Goal: Find specific page/section: Find specific page/section

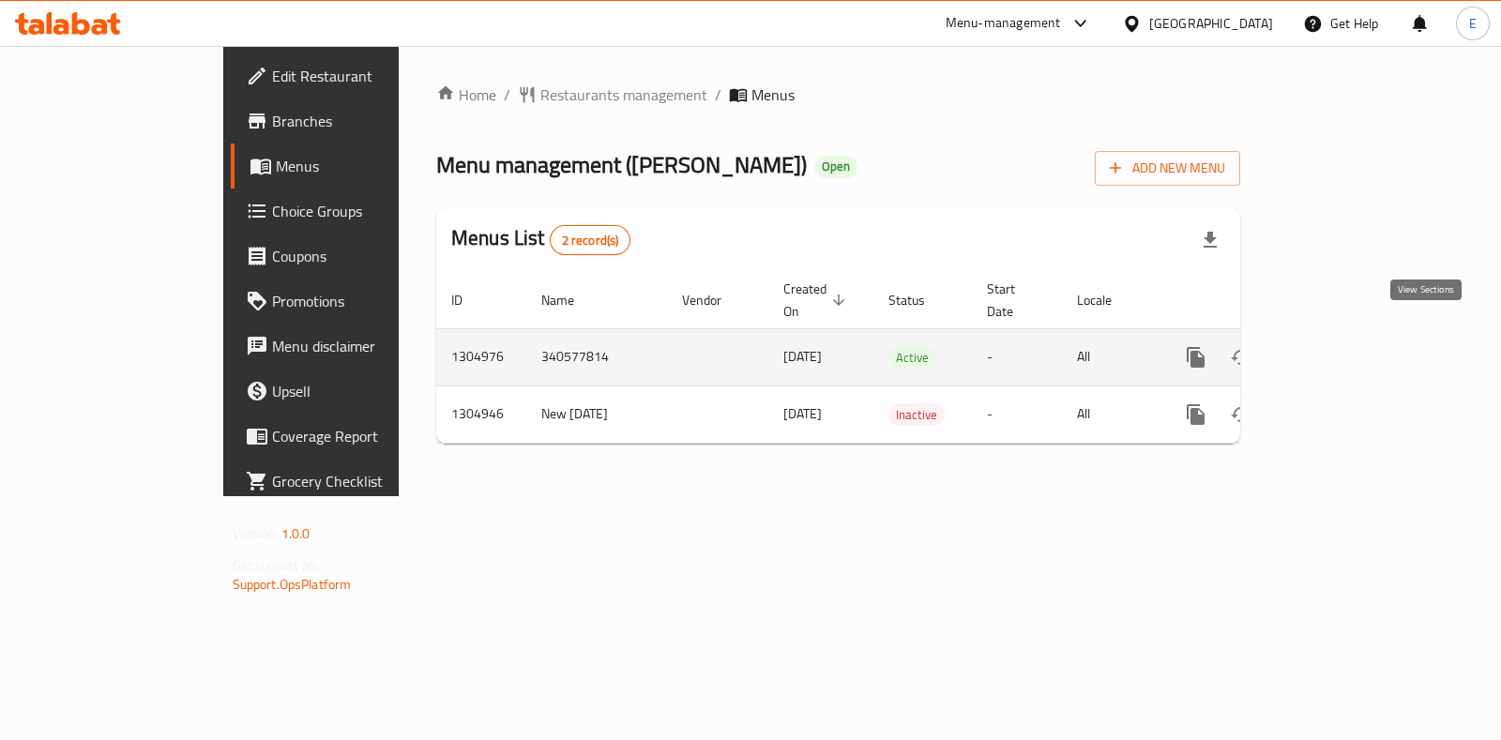
click at [1343, 346] on icon "enhanced table" at bounding box center [1331, 357] width 23 height 23
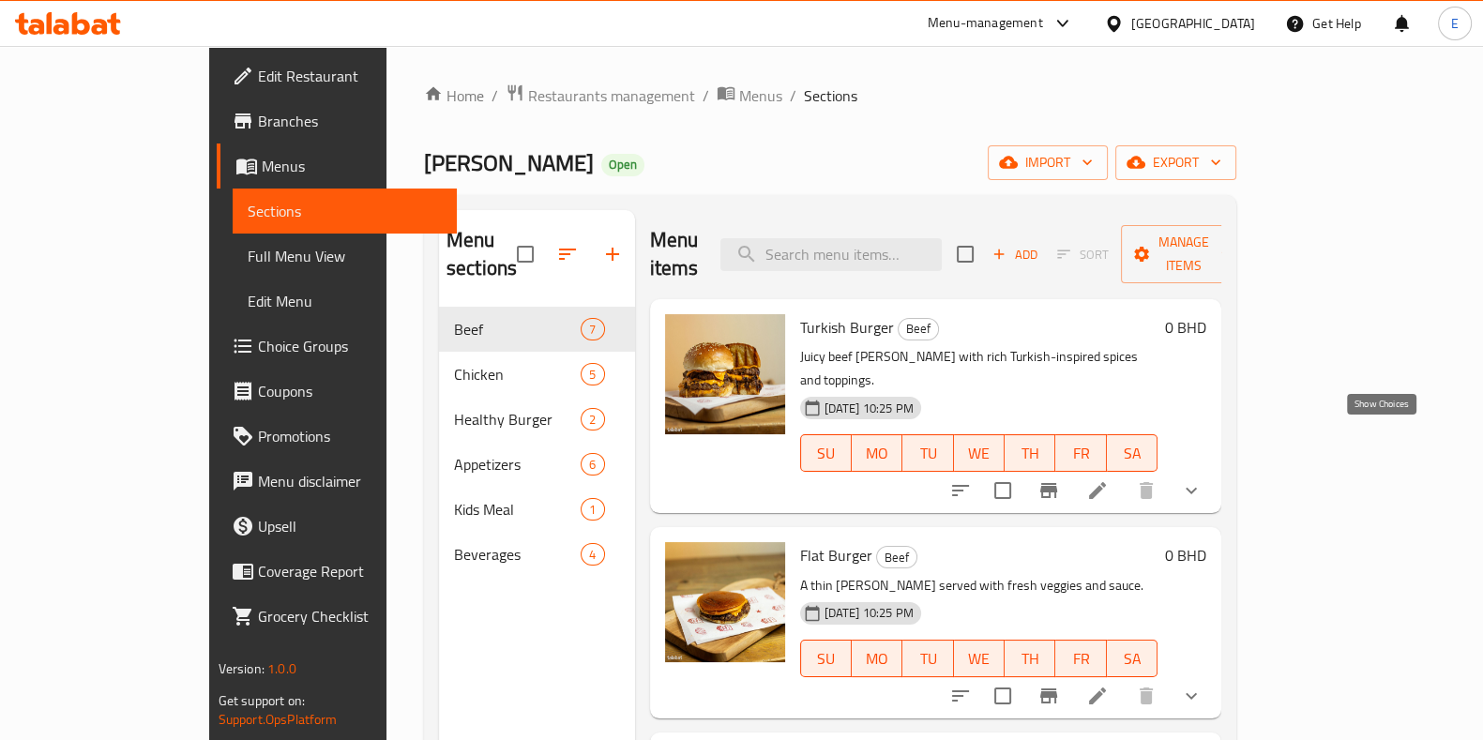
click at [1203, 479] on icon "show more" at bounding box center [1191, 490] width 23 height 23
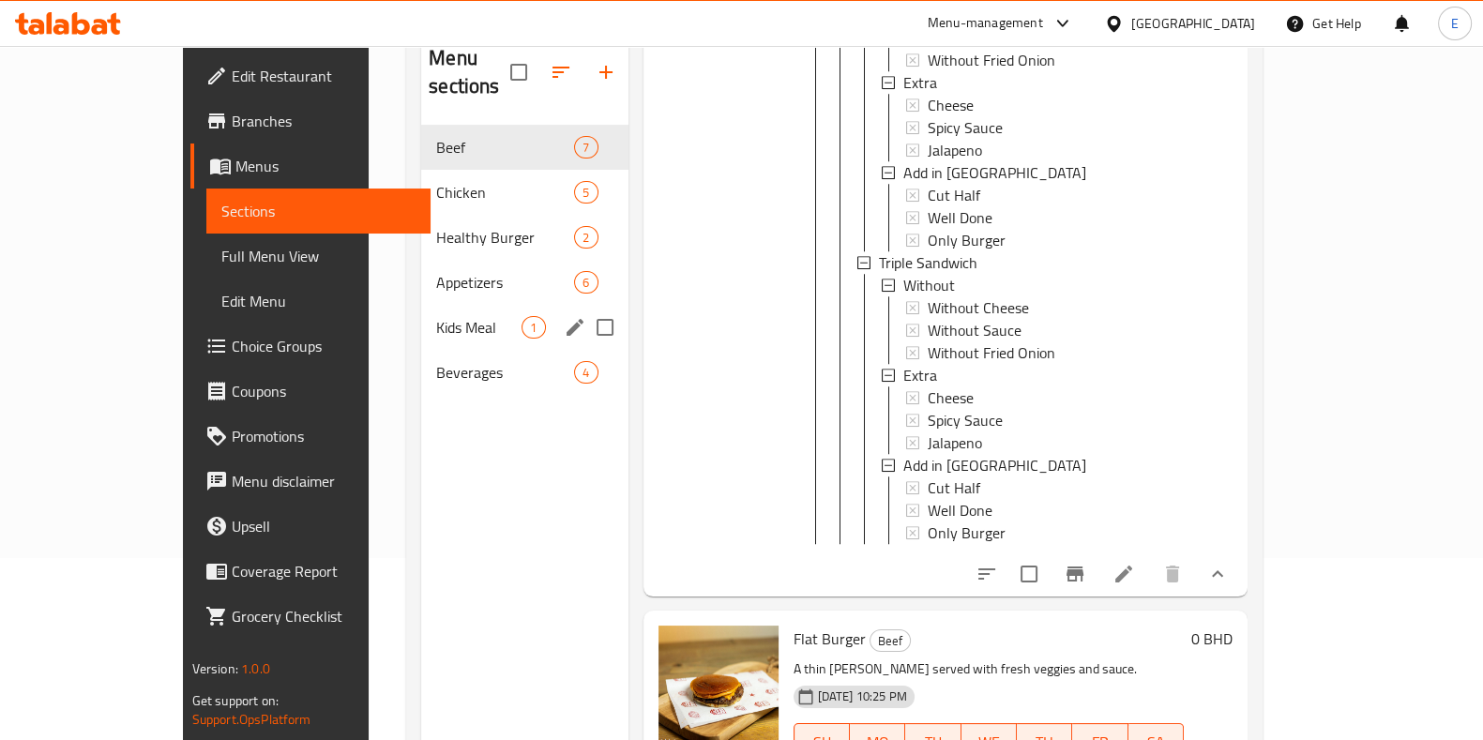
scroll to position [145, 0]
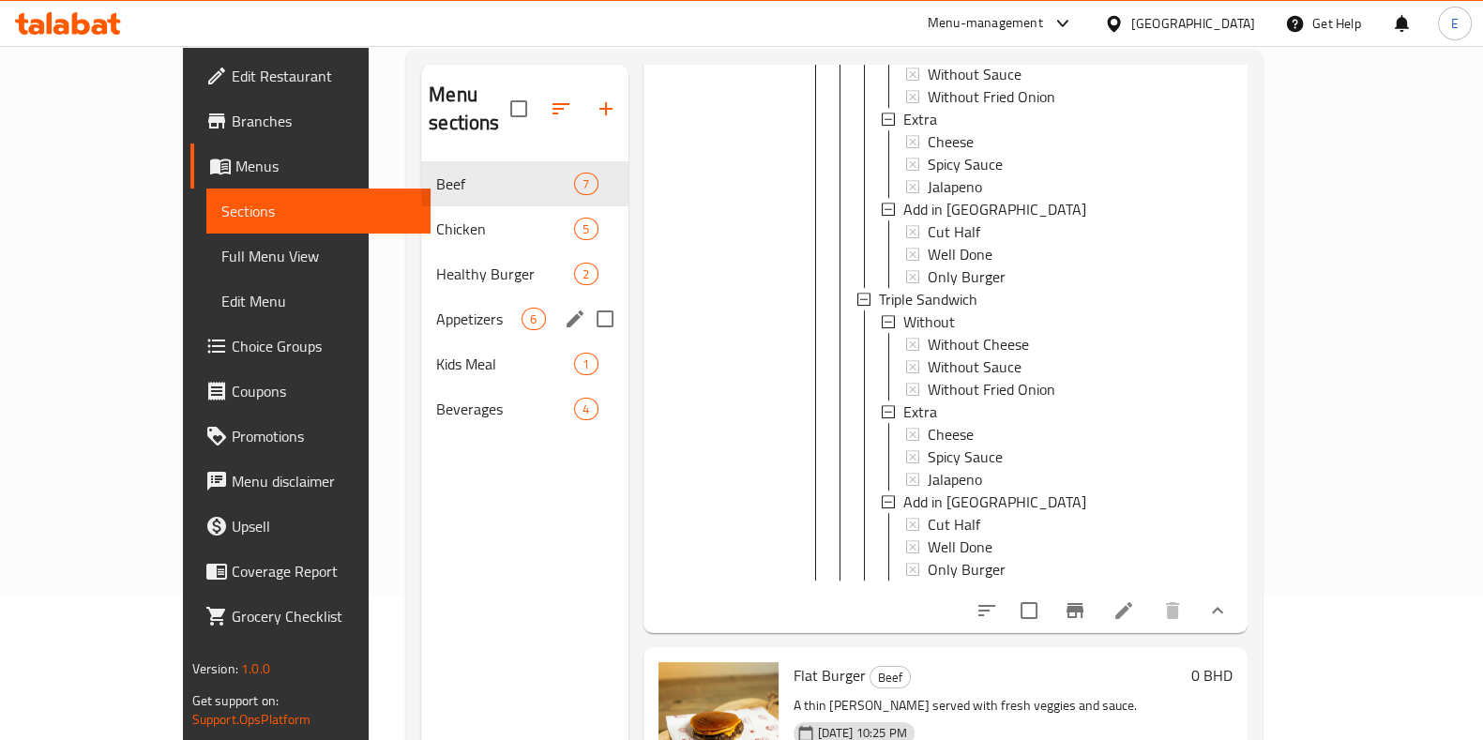
click at [421, 304] on div "Appetizers 6" at bounding box center [524, 319] width 206 height 45
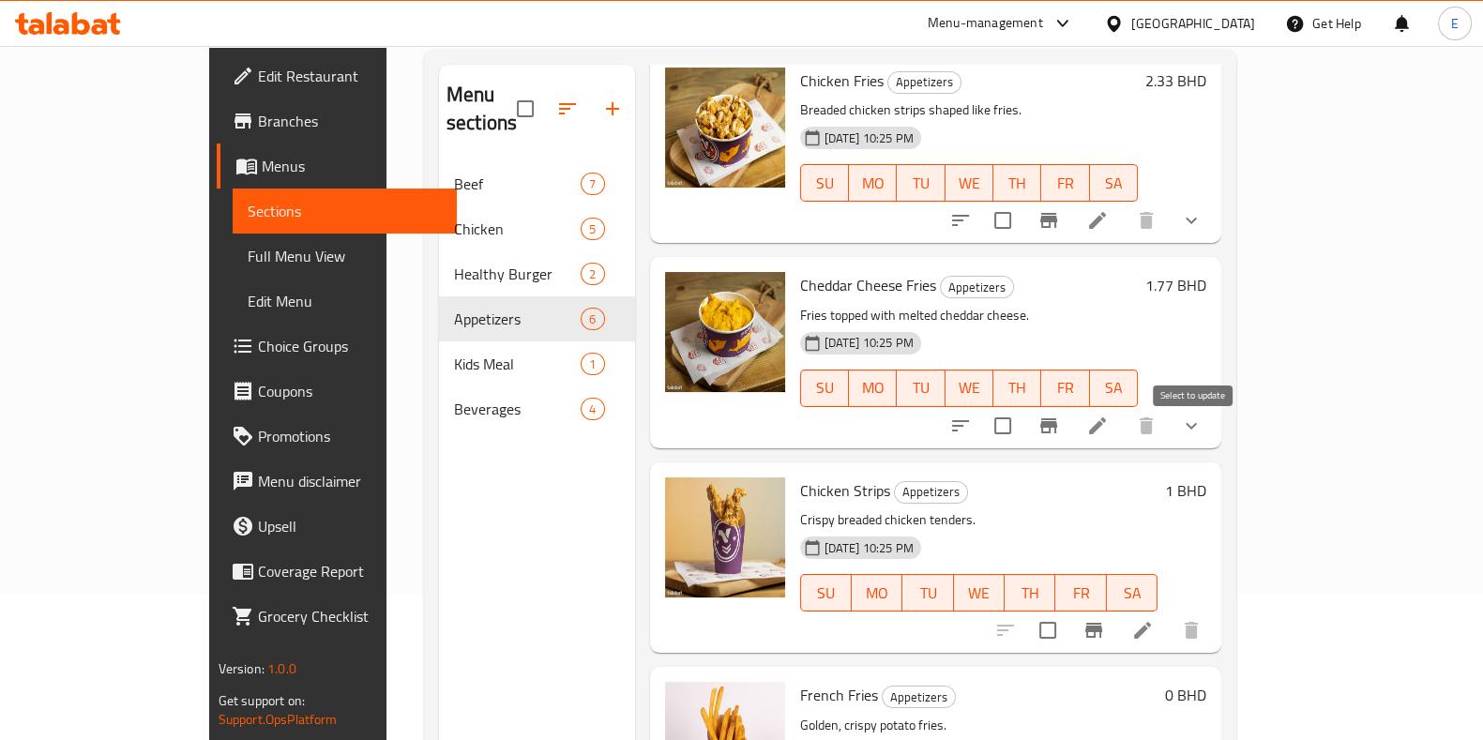
scroll to position [535, 0]
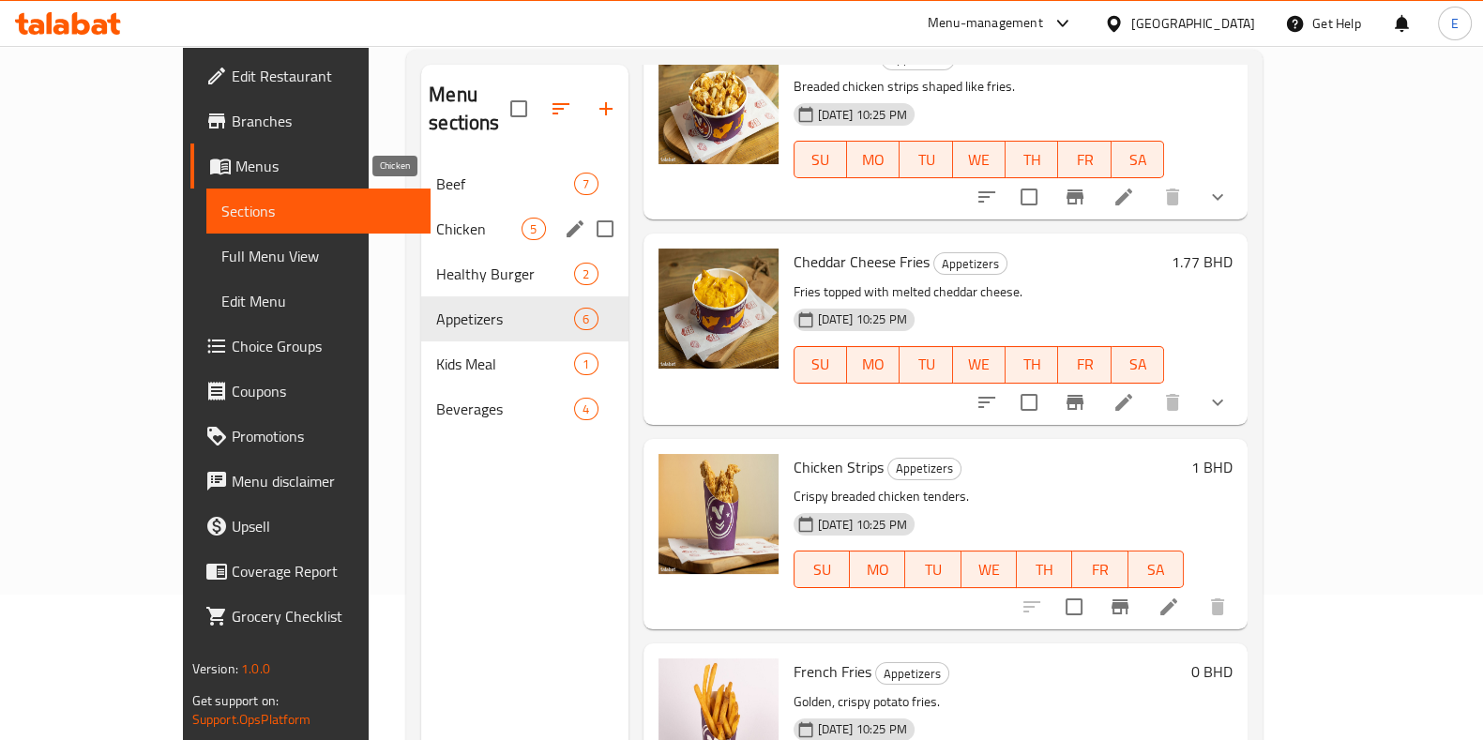
click at [436, 218] on span "Chicken" at bounding box center [478, 229] width 85 height 23
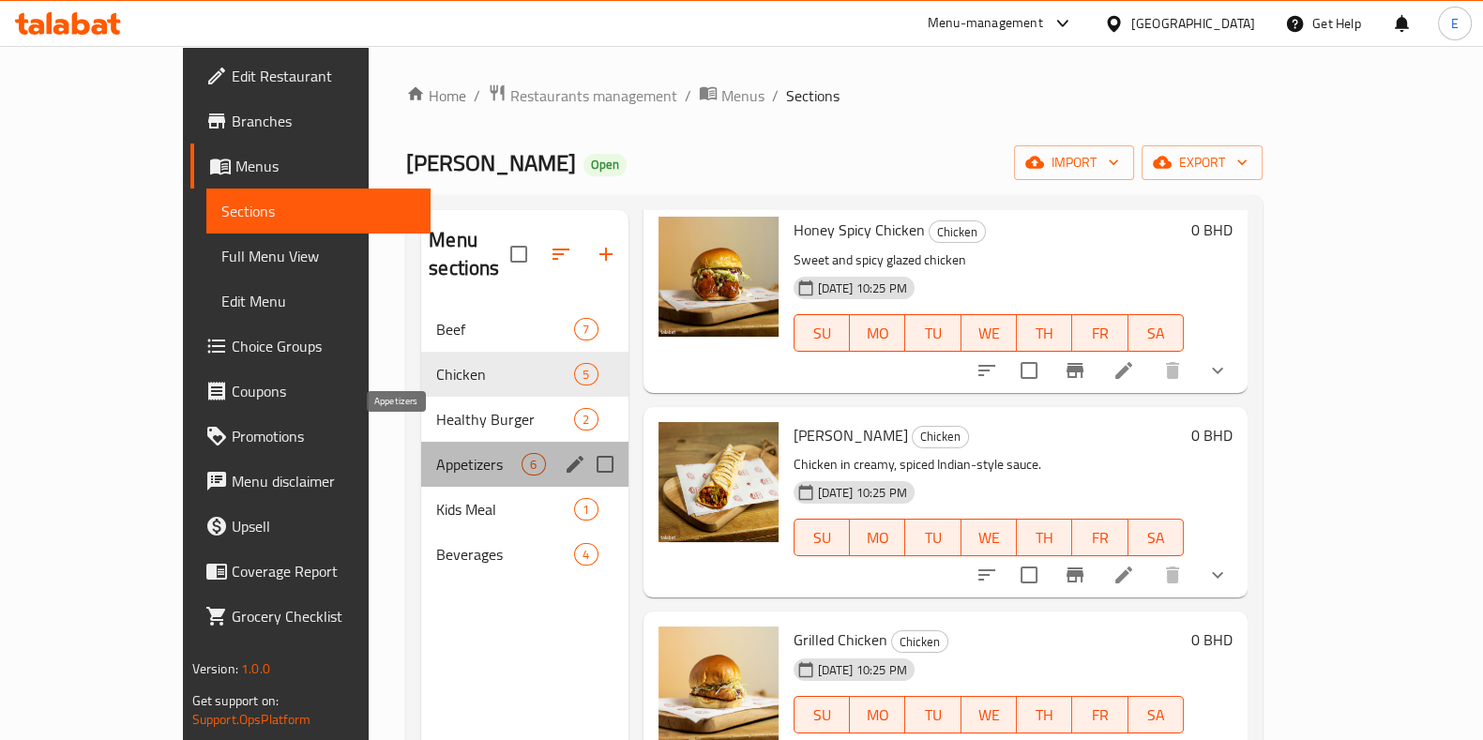
click at [436, 453] on span "Appetizers" at bounding box center [478, 464] width 85 height 23
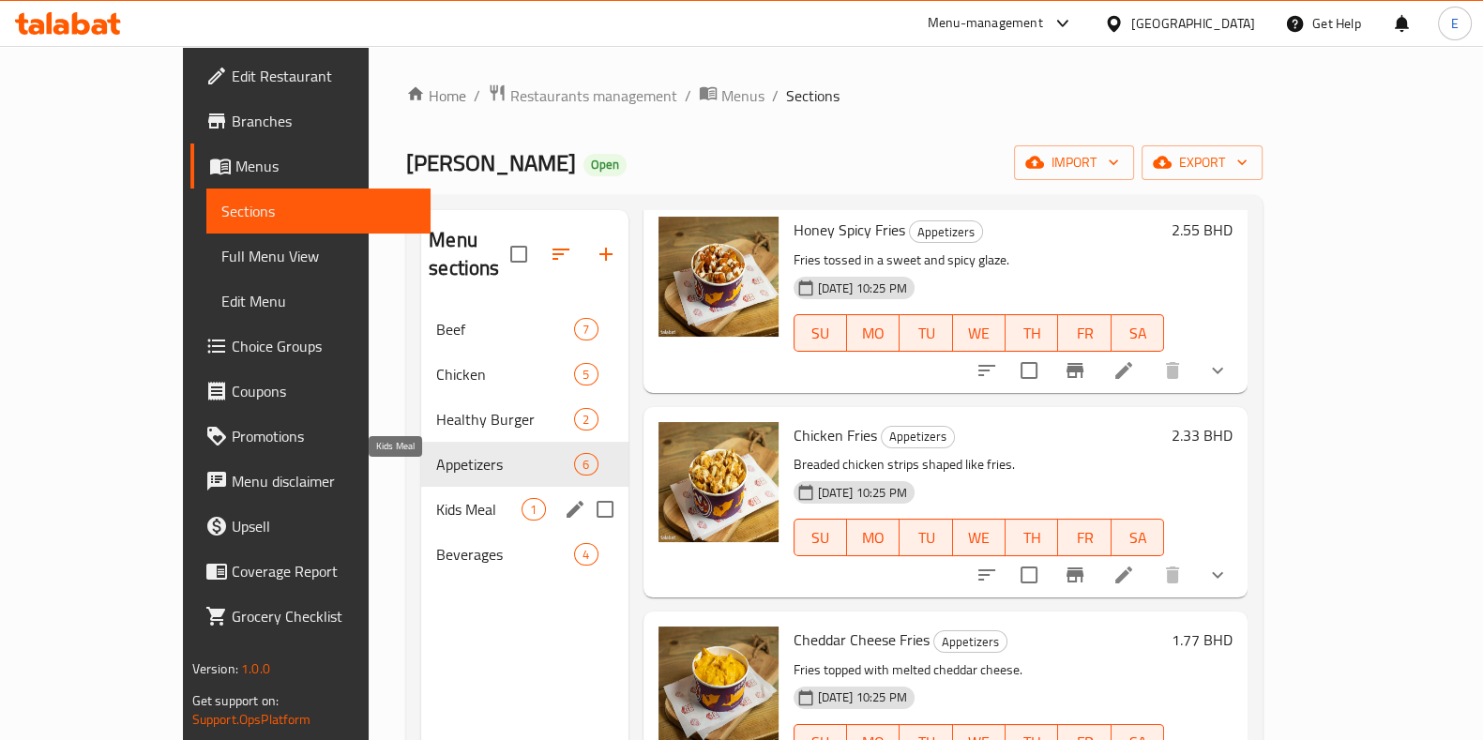
click at [436, 498] on span "Kids Meal" at bounding box center [478, 509] width 85 height 23
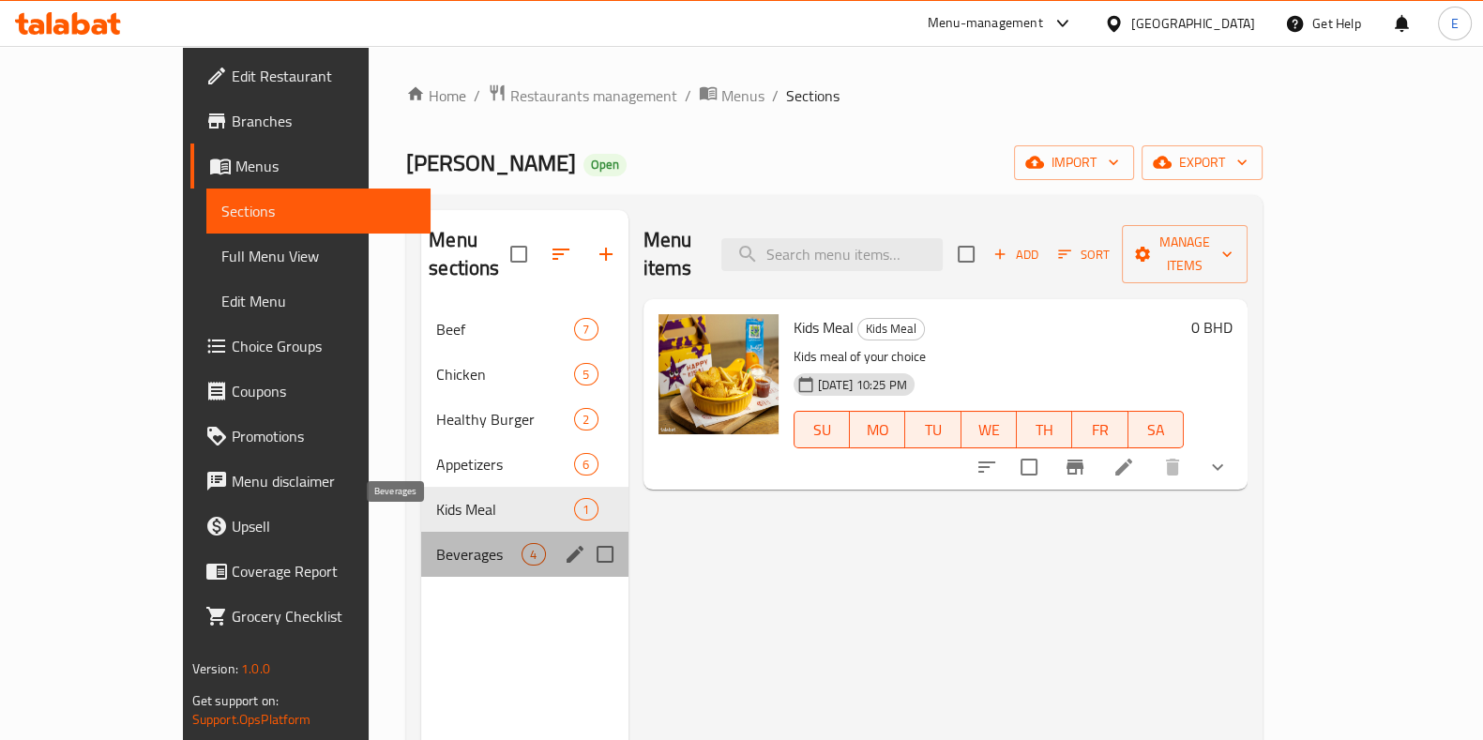
click at [436, 543] on span "Beverages" at bounding box center [478, 554] width 85 height 23
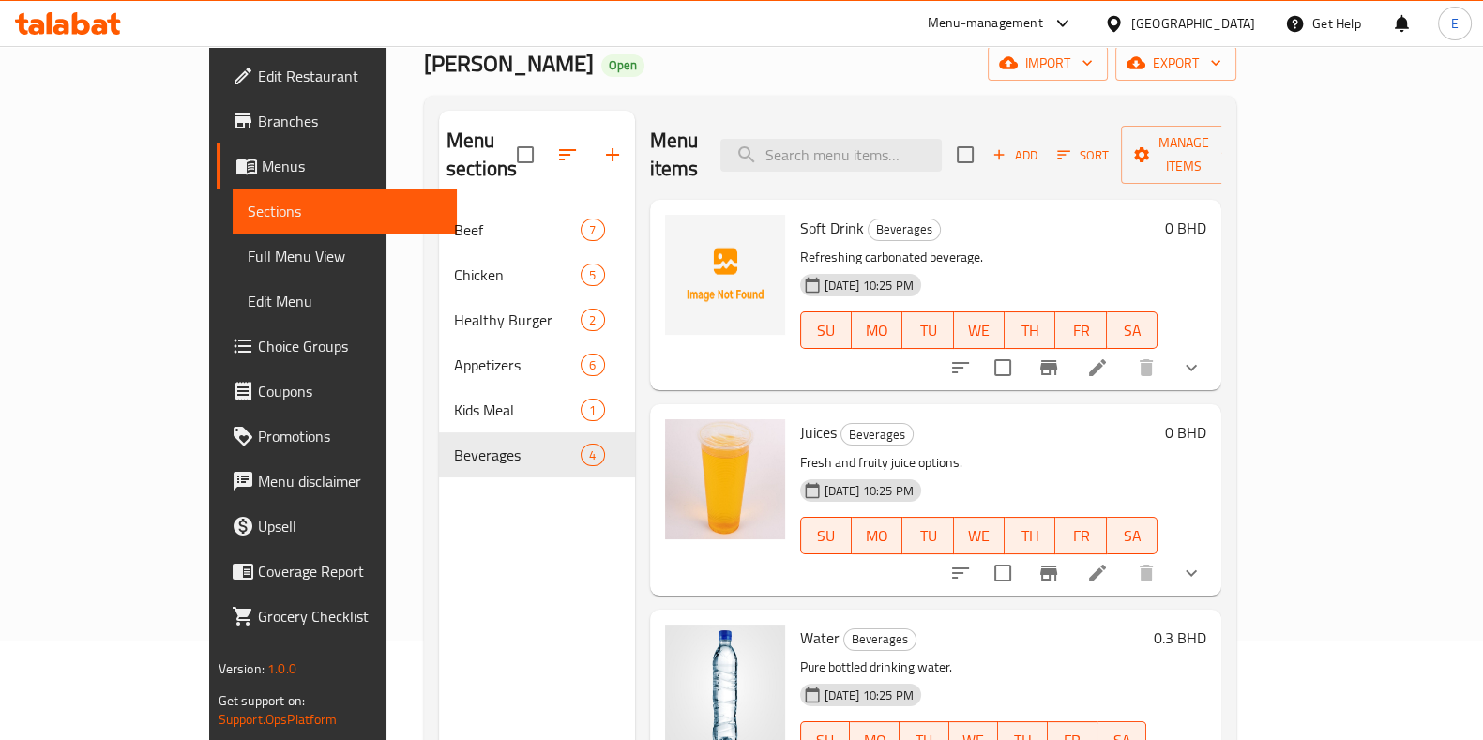
scroll to position [27, 0]
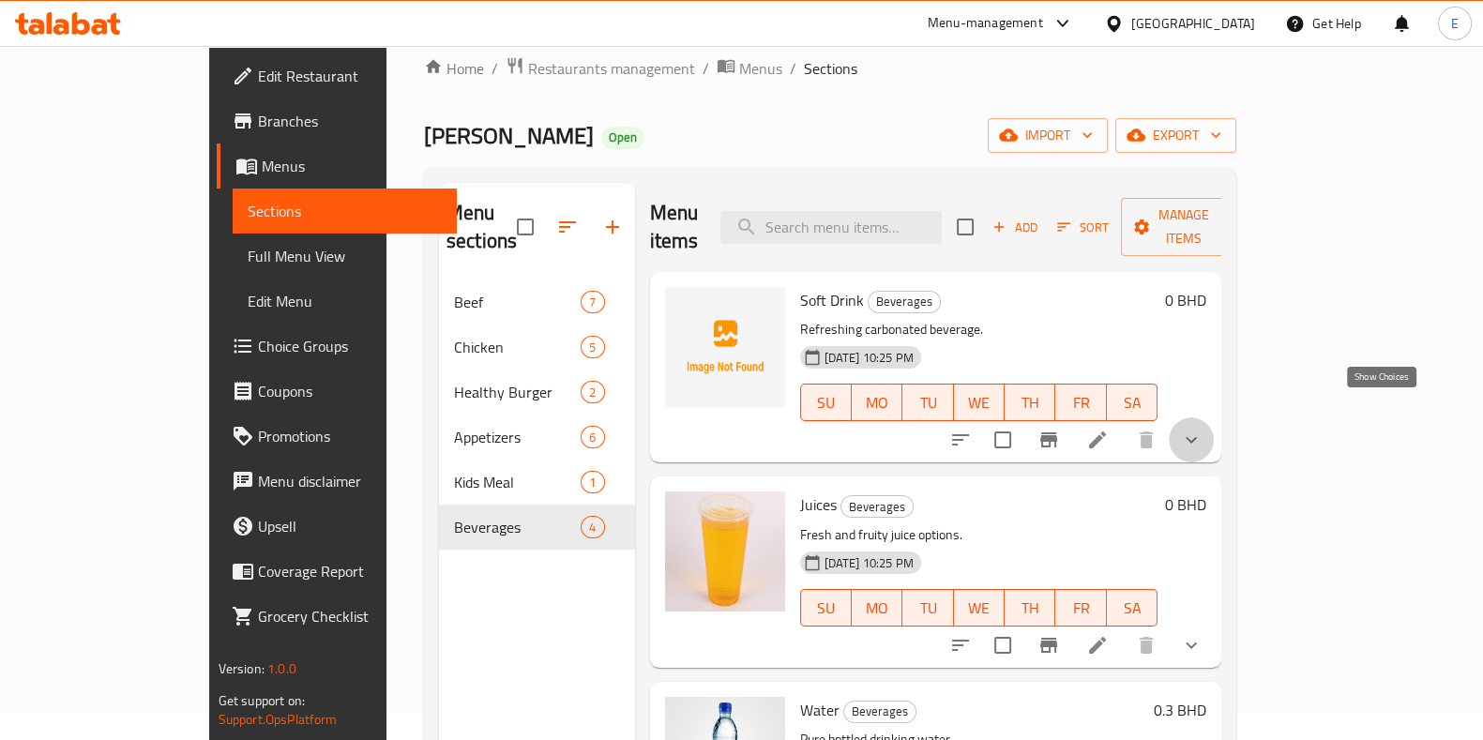
click at [1203, 429] on icon "show more" at bounding box center [1191, 440] width 23 height 23
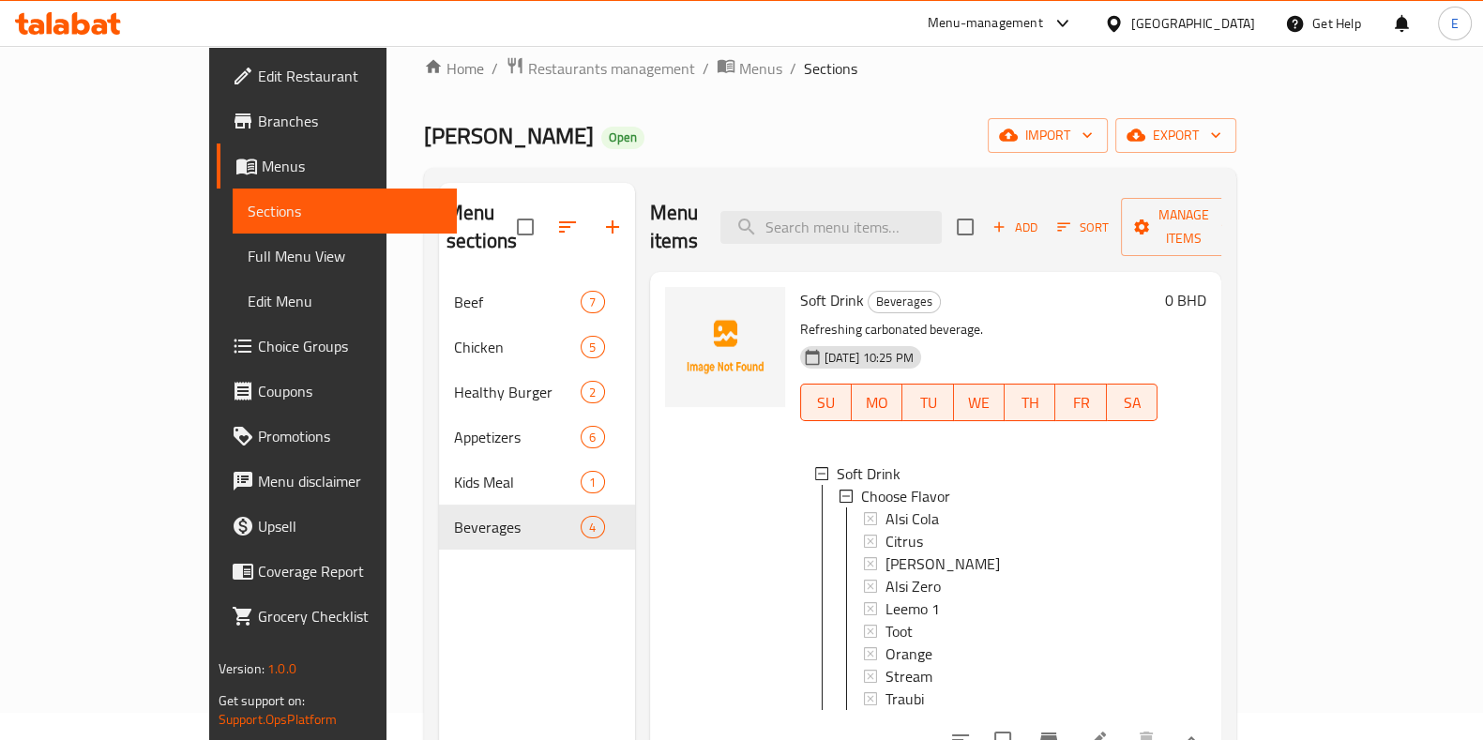
drag, startPoint x: 738, startPoint y: 701, endPoint x: 692, endPoint y: 658, distance: 62.4
click at [692, 658] on div at bounding box center [725, 518] width 135 height 476
drag, startPoint x: 591, startPoint y: 196, endPoint x: 770, endPoint y: 182, distance: 179.8
drag, startPoint x: 770, startPoint y: 182, endPoint x: 595, endPoint y: 173, distance: 175.7
drag, startPoint x: 595, startPoint y: 173, endPoint x: 736, endPoint y: 173, distance: 140.7
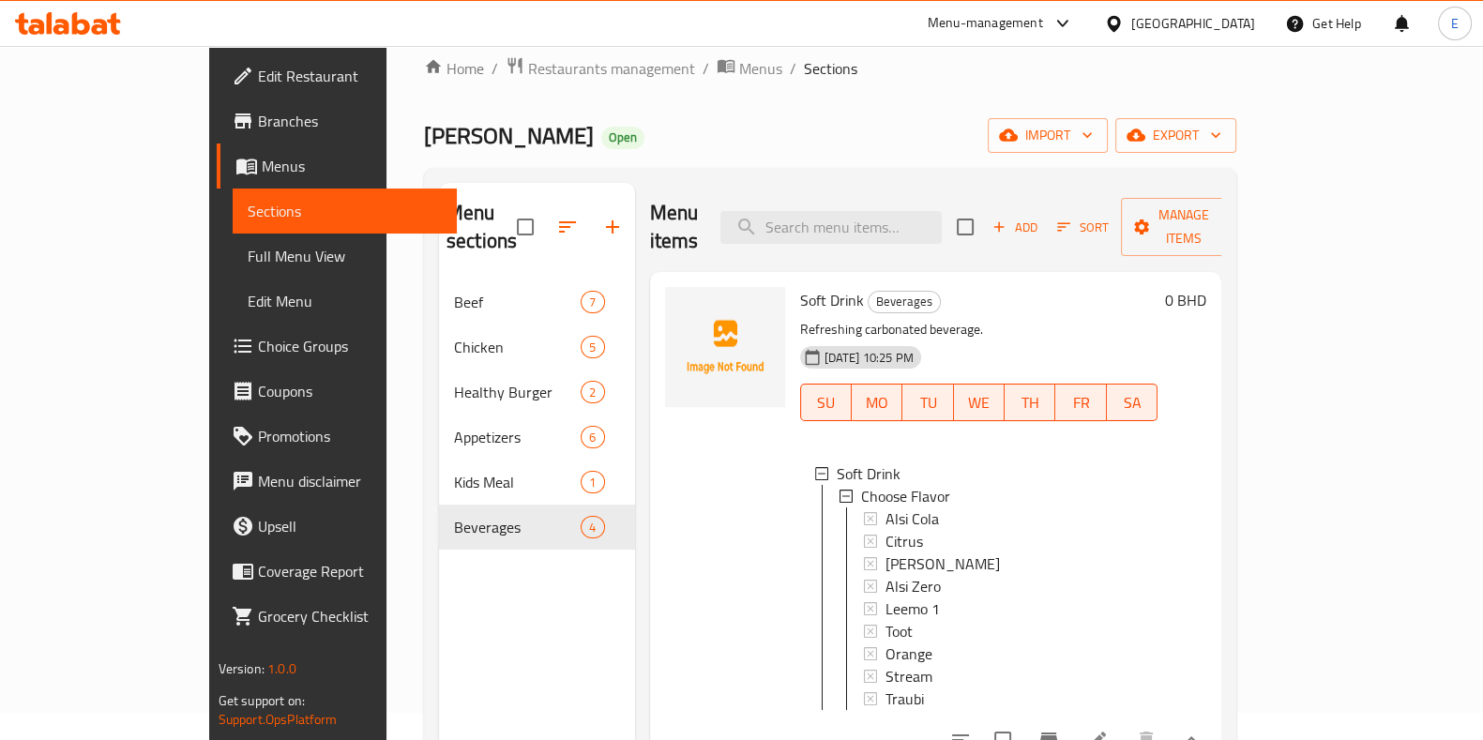
drag, startPoint x: 736, startPoint y: 173, endPoint x: 1088, endPoint y: 154, distance: 353.3
drag, startPoint x: 1088, startPoint y: 154, endPoint x: 1053, endPoint y: 138, distance: 39.1
drag, startPoint x: 1053, startPoint y: 138, endPoint x: 965, endPoint y: 138, distance: 88.2
click at [965, 138] on div "[PERSON_NAME] Open import export" at bounding box center [830, 135] width 813 height 35
drag, startPoint x: 596, startPoint y: 186, endPoint x: 598, endPoint y: 156, distance: 30.1
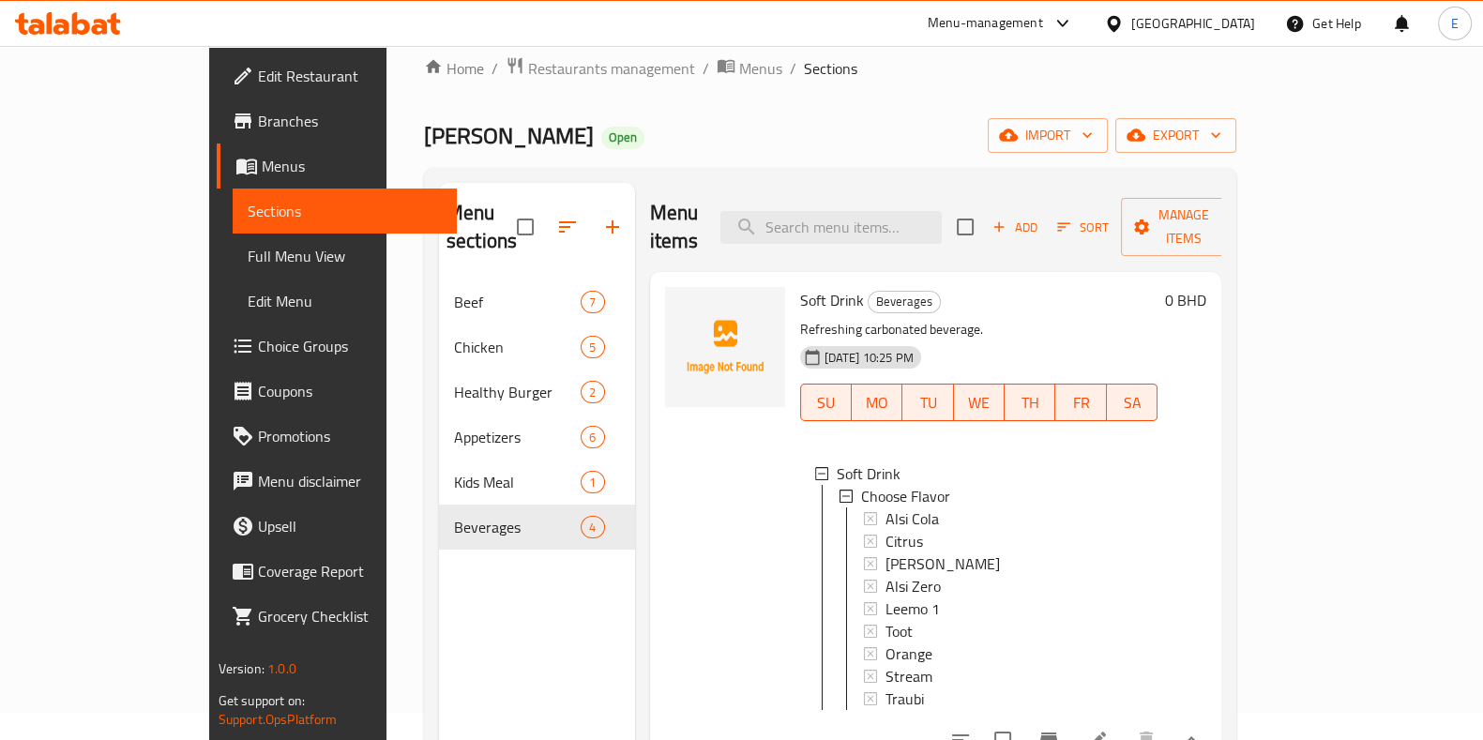
click at [598, 156] on div "Home / Restaurants management / Menus / Sections [PERSON_NAME] Open import expo…" at bounding box center [830, 497] width 813 height 882
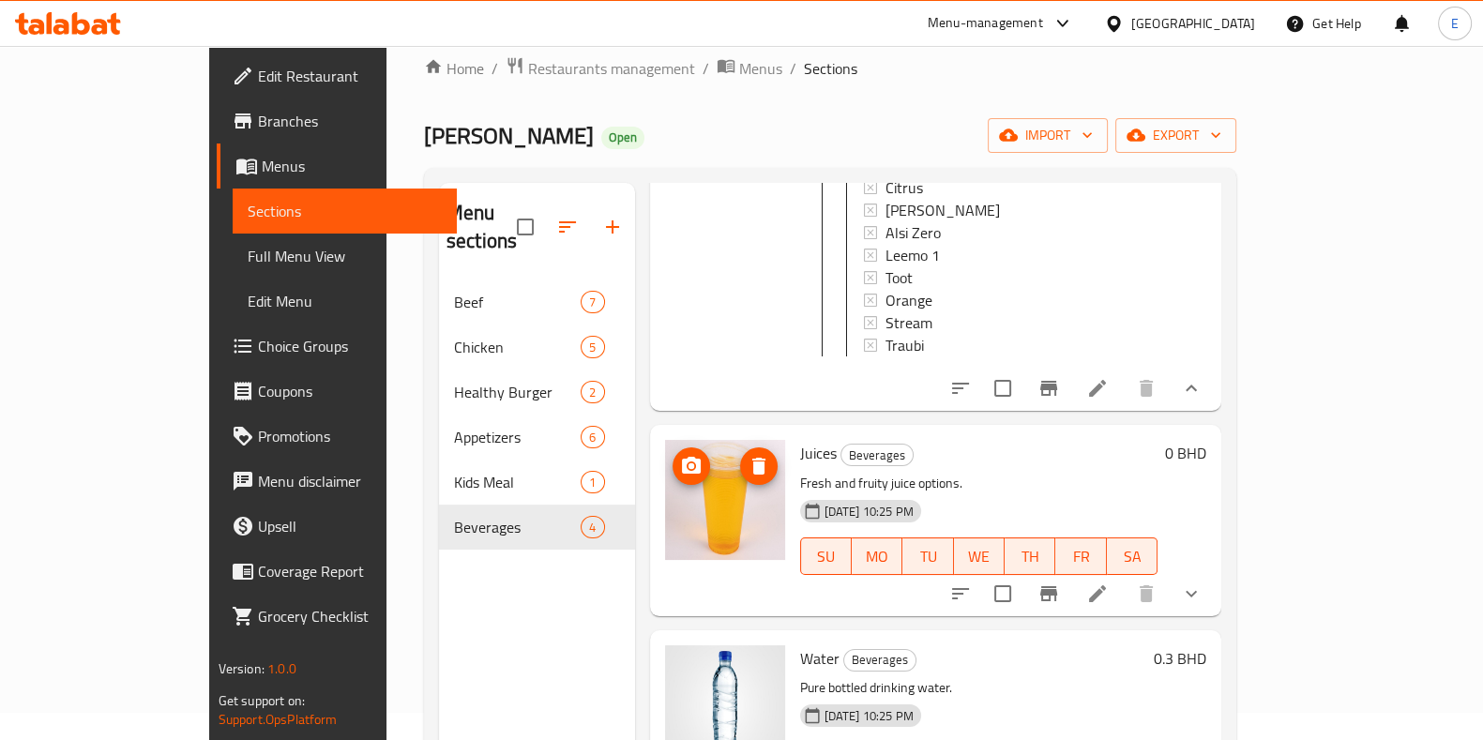
scroll to position [444, 0]
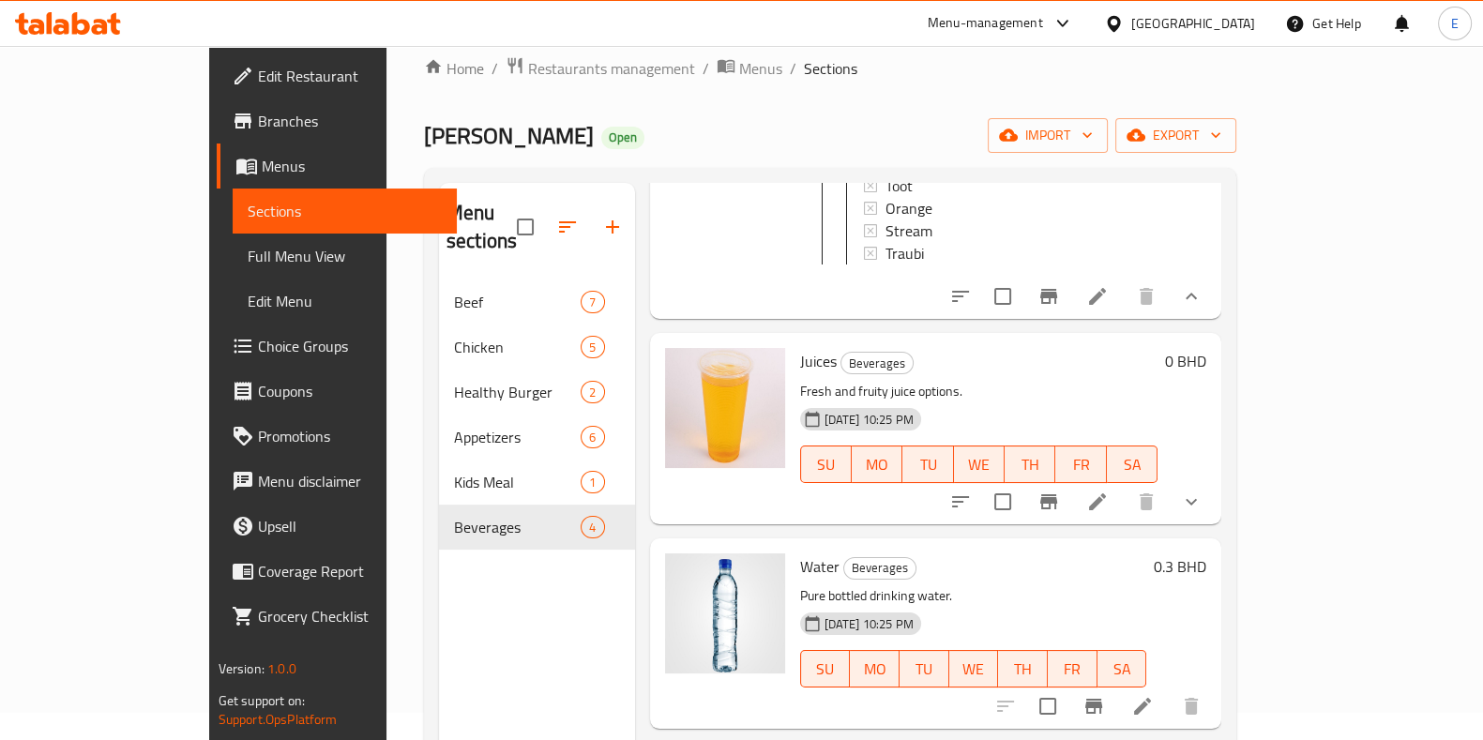
click at [1197, 498] on icon "show more" at bounding box center [1191, 501] width 11 height 7
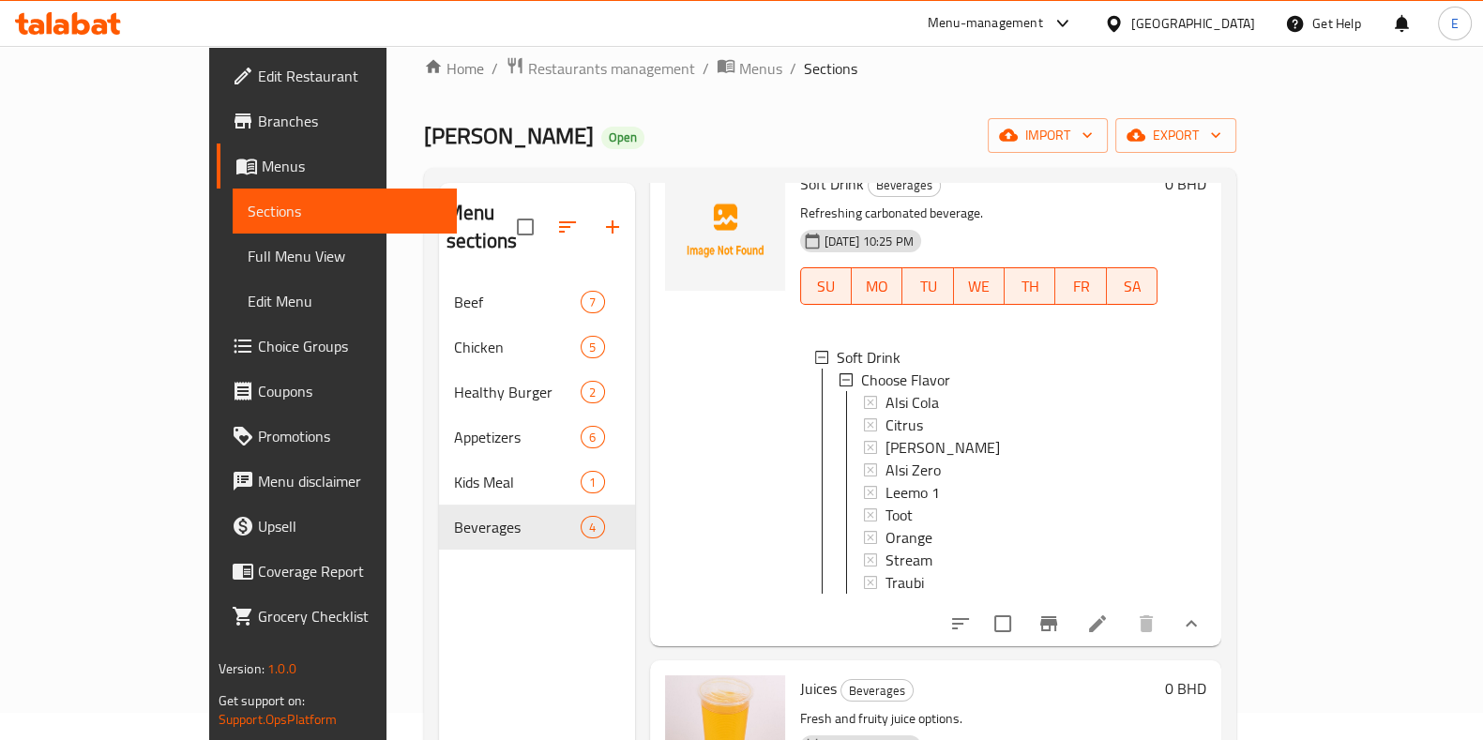
scroll to position [0, 0]
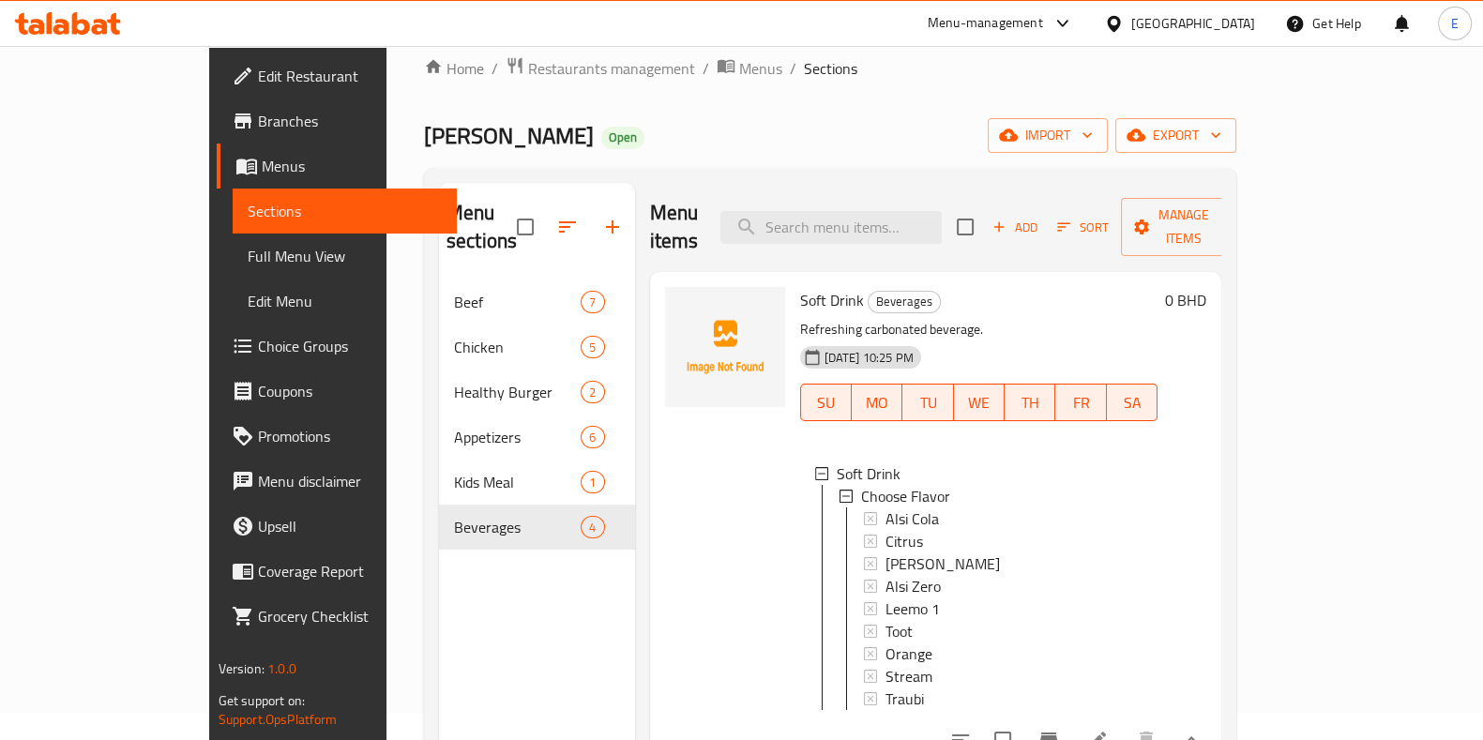
drag, startPoint x: 598, startPoint y: 185, endPoint x: 594, endPoint y: 172, distance: 13.7
drag, startPoint x: 594, startPoint y: 172, endPoint x: 585, endPoint y: 161, distance: 13.9
click at [585, 161] on div "Home / Restaurants management / Menus / Sections [PERSON_NAME] Open import expo…" at bounding box center [830, 497] width 813 height 882
drag, startPoint x: 1035, startPoint y: 129, endPoint x: 1007, endPoint y: 135, distance: 28.9
click at [1035, 128] on div "[PERSON_NAME] Open import export" at bounding box center [830, 135] width 813 height 35
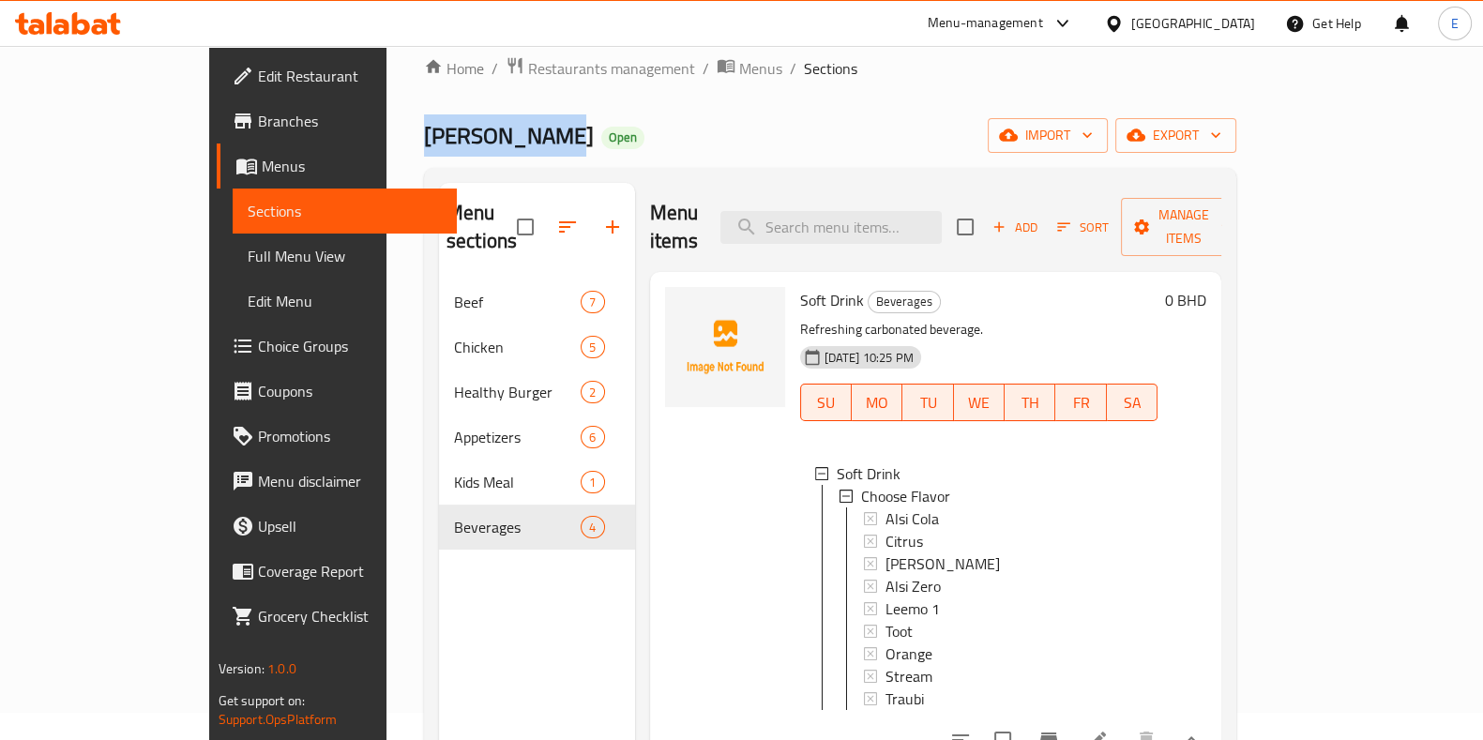
drag, startPoint x: 281, startPoint y: 128, endPoint x: 401, endPoint y: 125, distance: 119.2
click at [401, 125] on div "Home / Restaurants management / Menus / Sections [PERSON_NAME] Open import expo…" at bounding box center [831, 497] width 888 height 957
copy span "[PERSON_NAME]"
click at [540, 64] on span "Restaurants management" at bounding box center [611, 68] width 167 height 23
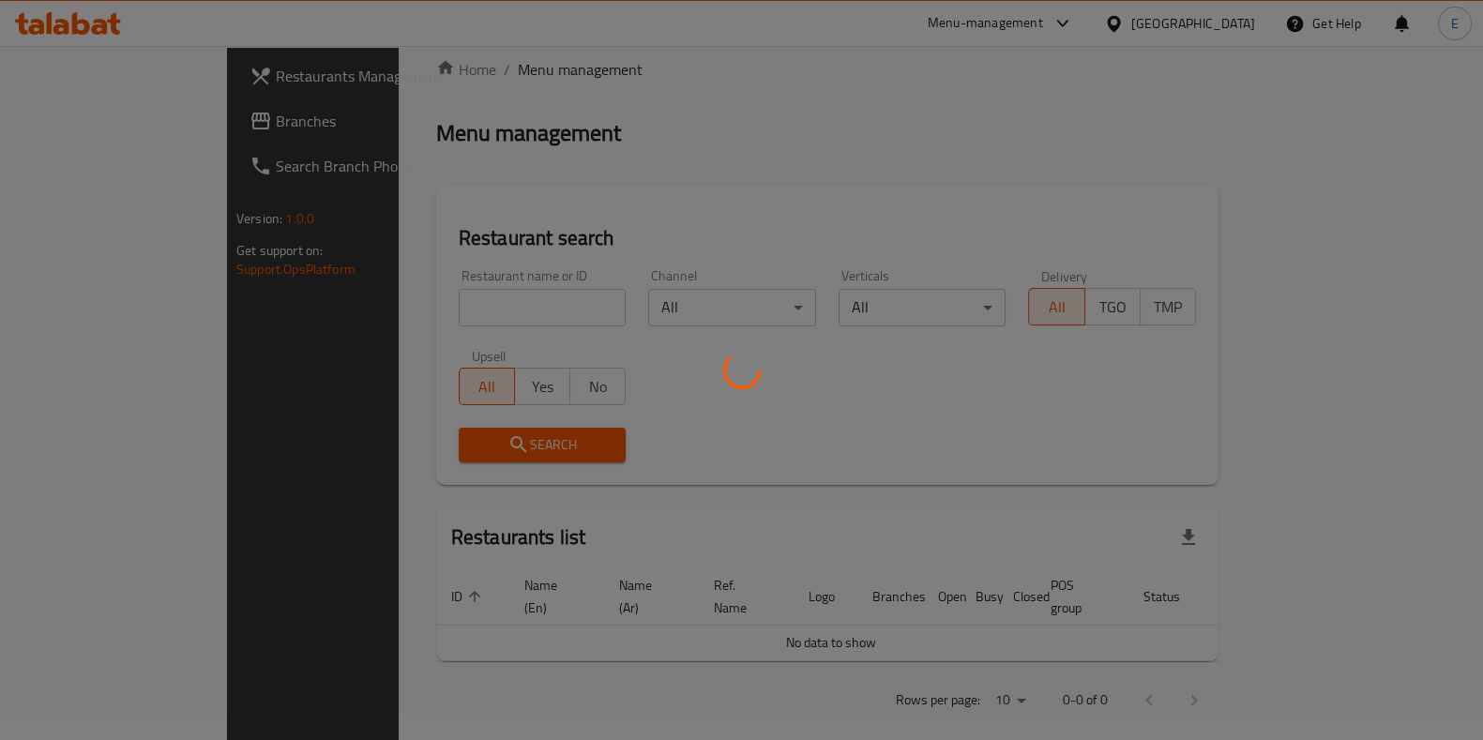
scroll to position [27, 0]
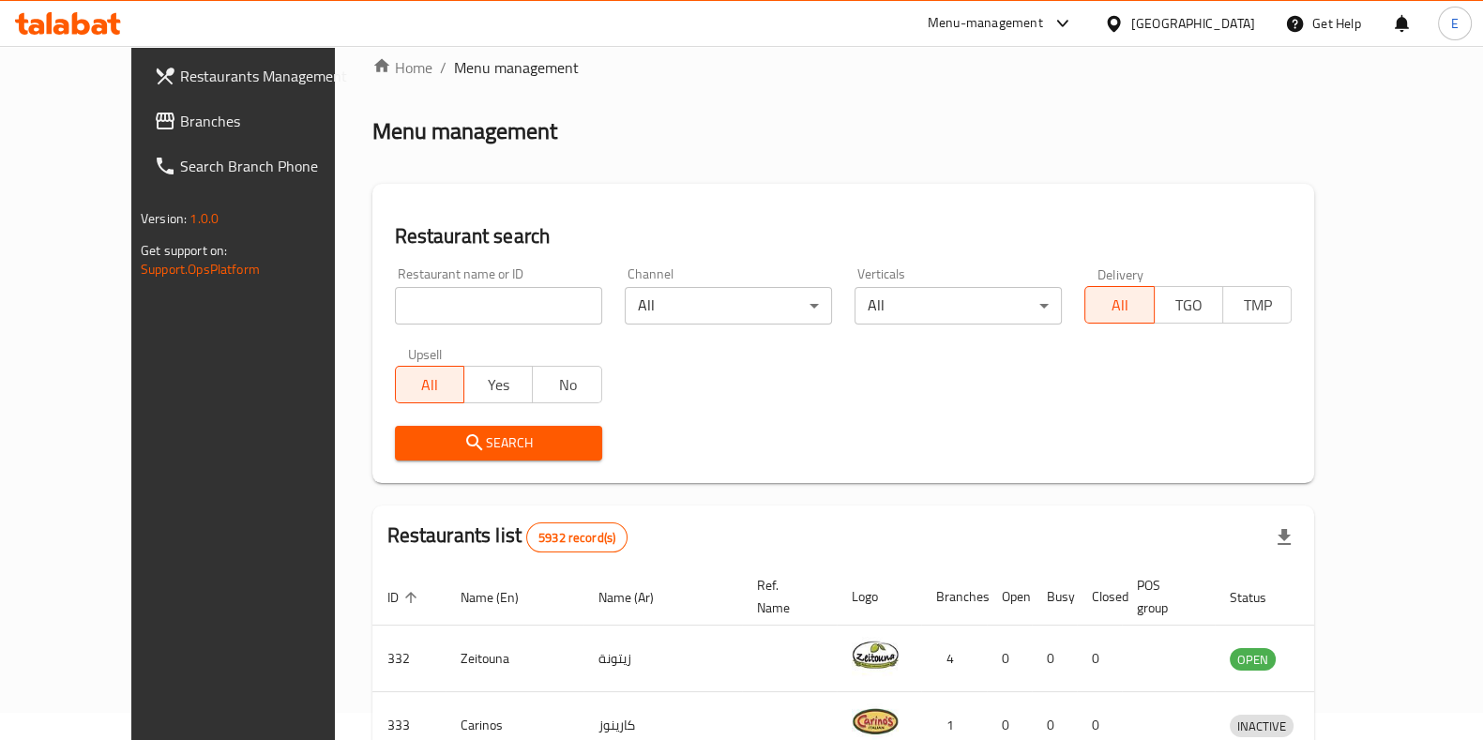
click at [422, 312] on input "search" at bounding box center [498, 306] width 207 height 38
paste input "[PERSON_NAME]"
type input "[PERSON_NAME]"
click button "Search" at bounding box center [498, 443] width 207 height 35
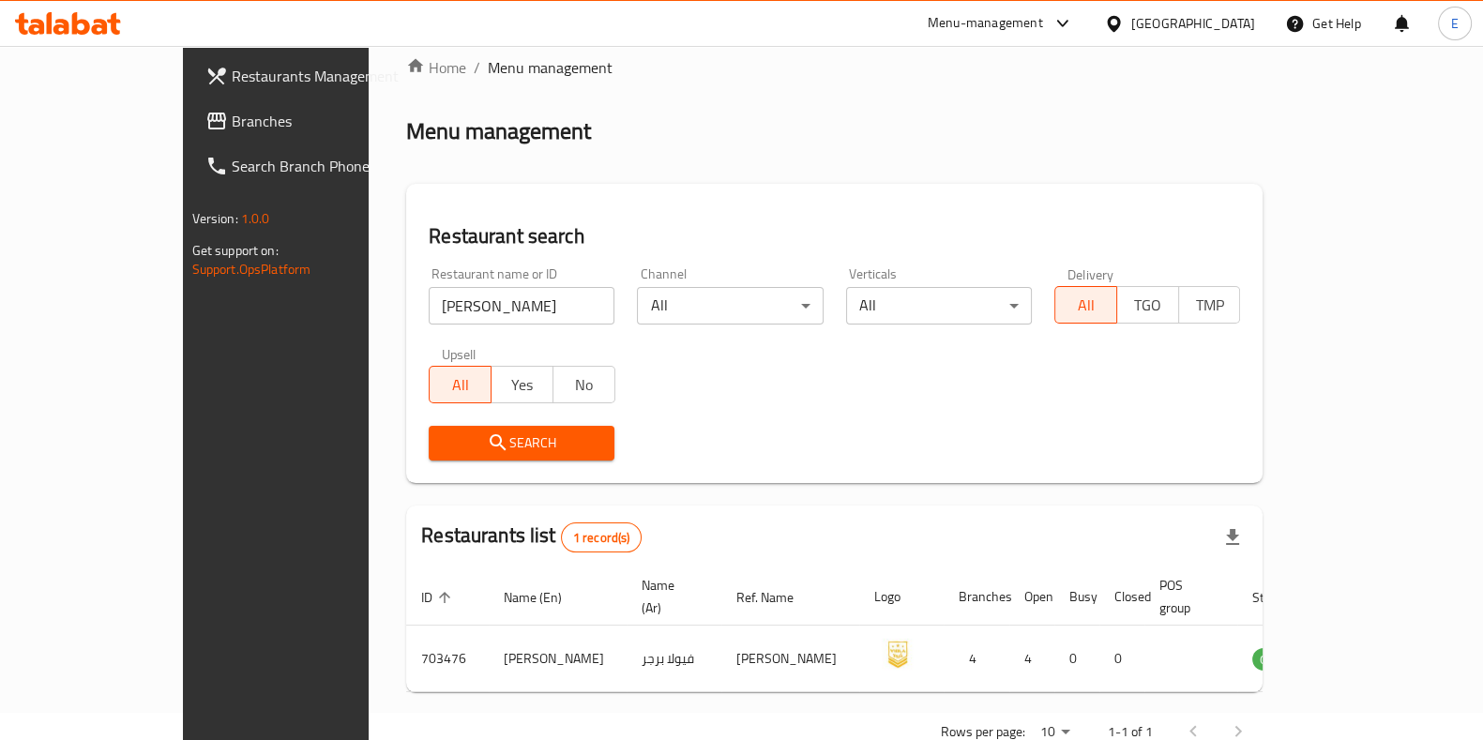
drag, startPoint x: 266, startPoint y: 100, endPoint x: 261, endPoint y: 114, distance: 13.9
drag, startPoint x: 261, startPoint y: 114, endPoint x: 530, endPoint y: 121, distance: 269.4
drag, startPoint x: 530, startPoint y: 121, endPoint x: 842, endPoint y: 119, distance: 311.5
drag, startPoint x: 842, startPoint y: 119, endPoint x: 1452, endPoint y: 161, distance: 611.4
drag, startPoint x: 1452, startPoint y: 161, endPoint x: 966, endPoint y: 124, distance: 486.5
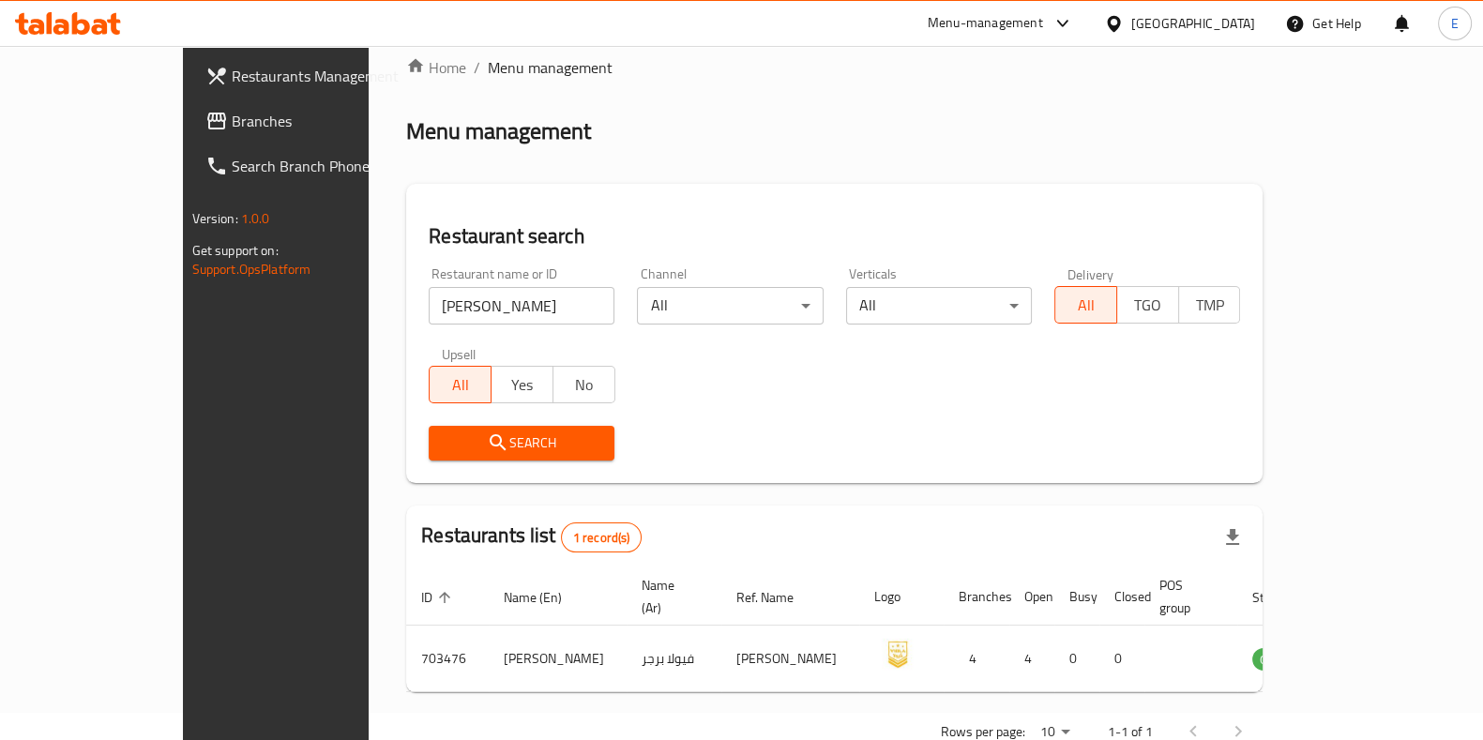
click at [966, 124] on div "Menu management" at bounding box center [834, 131] width 857 height 30
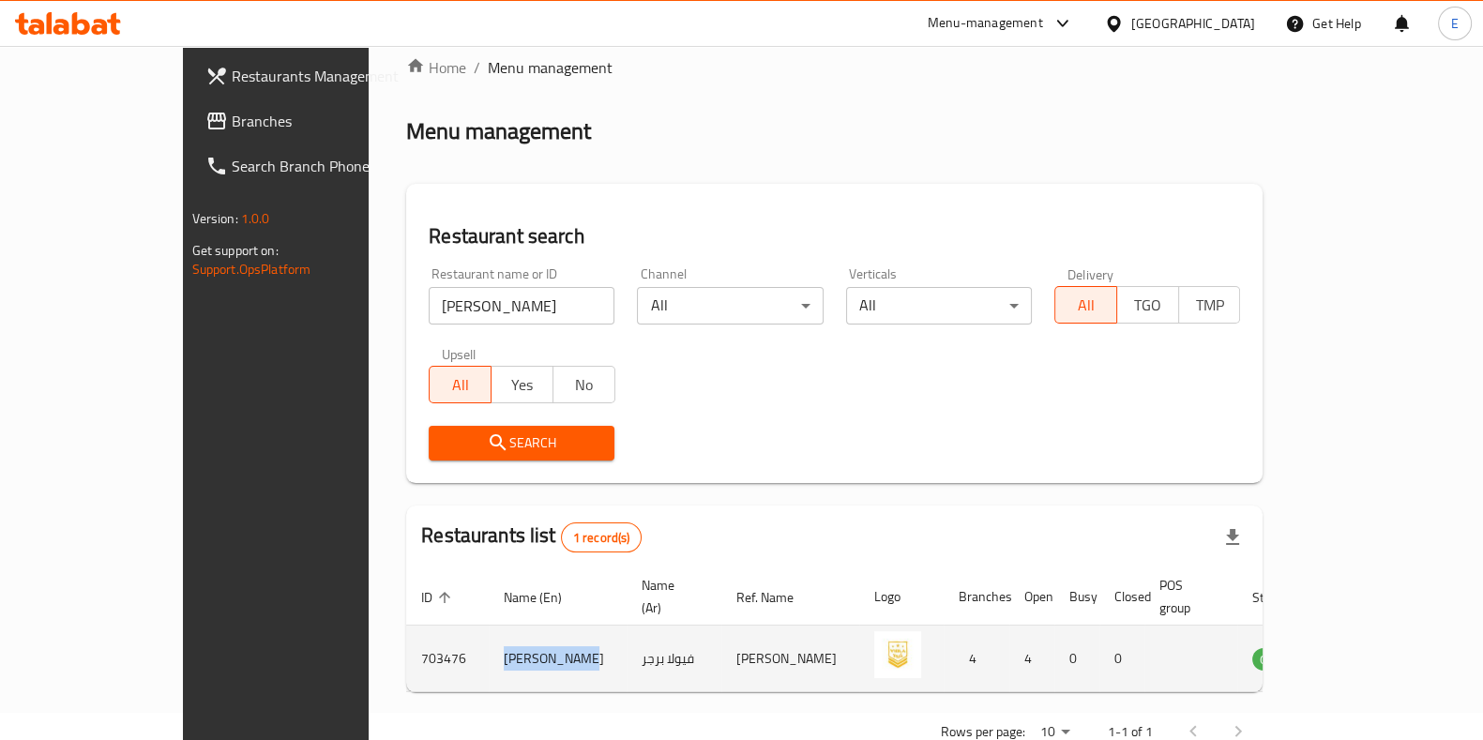
drag, startPoint x: 403, startPoint y: 638, endPoint x: 509, endPoint y: 624, distance: 107.0
click at [489, 631] on td "[PERSON_NAME]" at bounding box center [558, 659] width 138 height 67
copy td "[PERSON_NAME]"
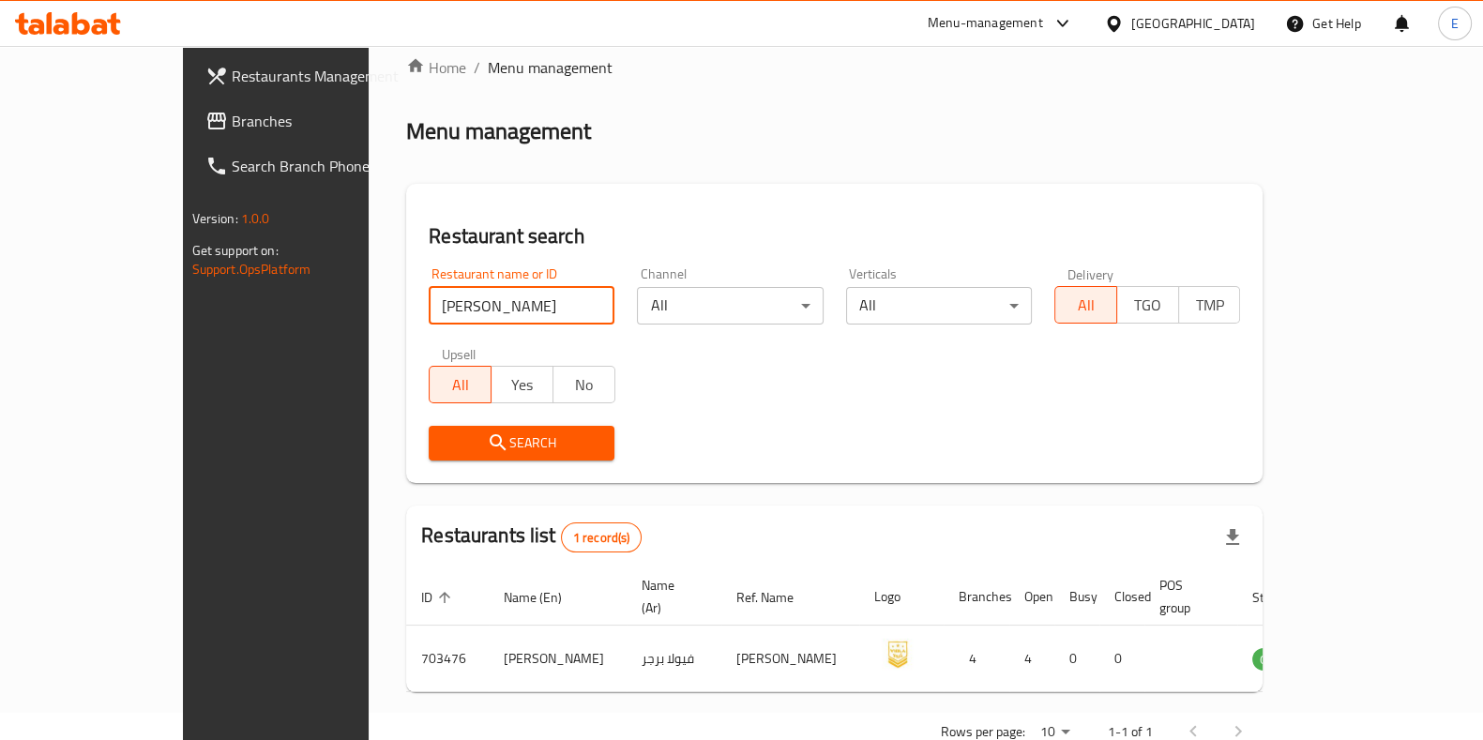
drag, startPoint x: 462, startPoint y: 294, endPoint x: 275, endPoint y: 252, distance: 191.2
click at [236, 283] on div "Restaurants Management Branches Search Branch Phone Version: 1.0.0 Get support …" at bounding box center [742, 406] width 1118 height 775
click at [406, 66] on link "Home" at bounding box center [436, 67] width 60 height 23
